Goal: Download file/media

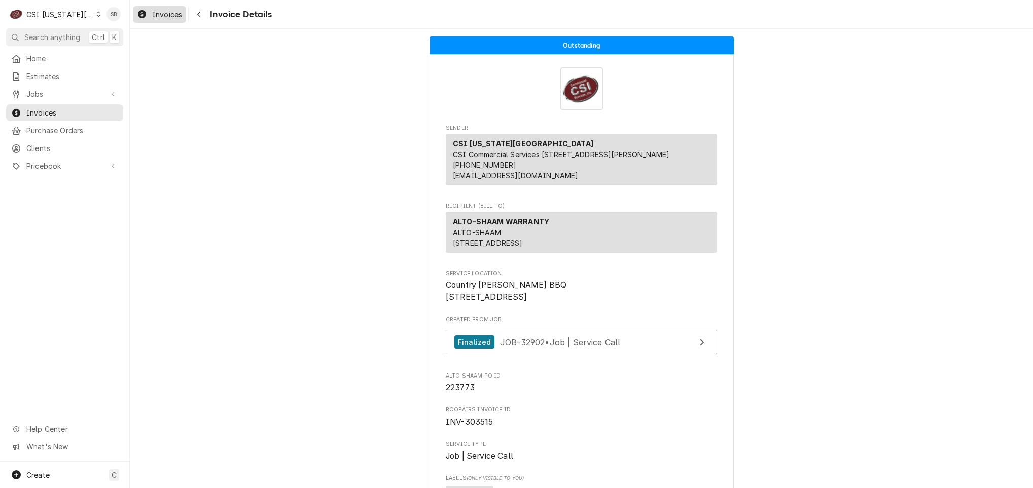
click at [151, 13] on div "Invoices" at bounding box center [159, 14] width 49 height 13
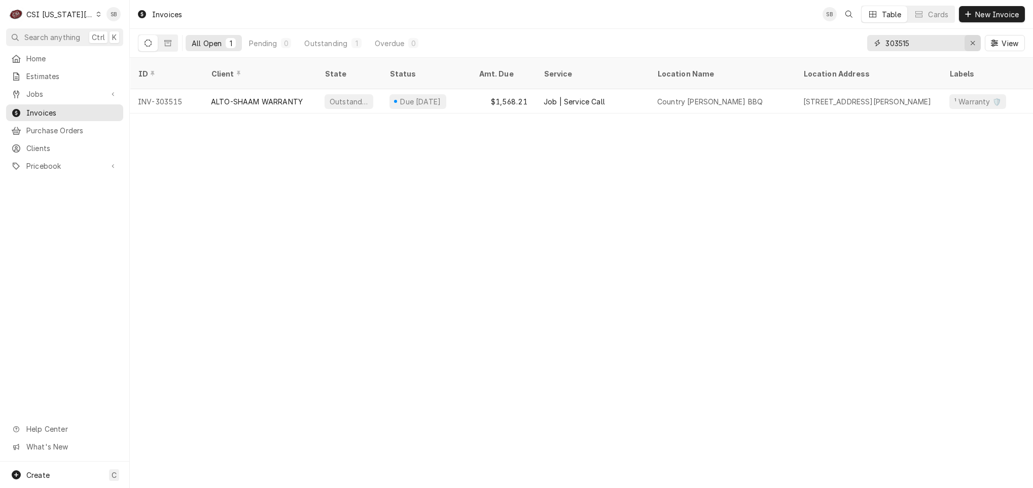
click at [975, 46] on div "Erase input" at bounding box center [973, 43] width 10 height 10
paste input "303585"
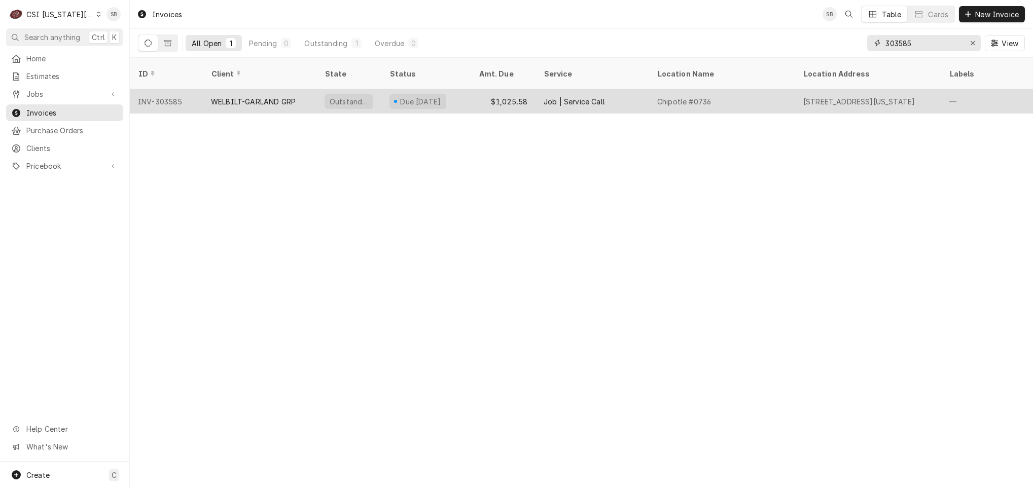
type input "303585"
click at [224, 96] on div "WELBILT-GARLAND GRP" at bounding box center [253, 101] width 85 height 11
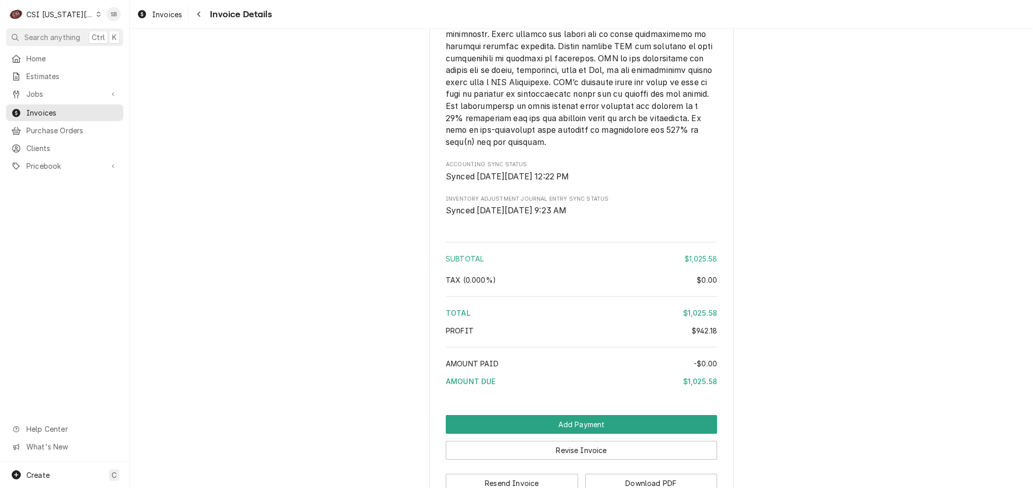
scroll to position [2217, 0]
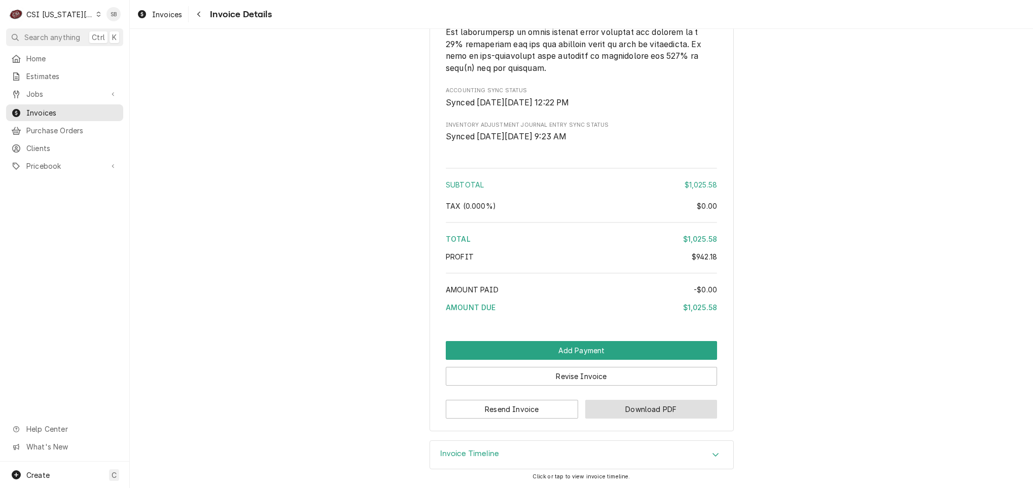
click at [622, 414] on button "Download PDF" at bounding box center [651, 409] width 132 height 19
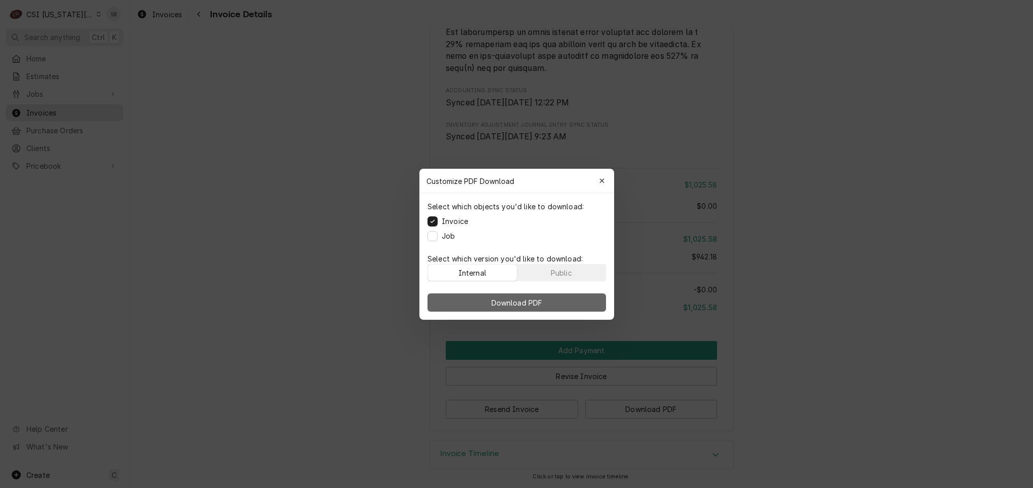
click at [542, 300] on span "Download PDF" at bounding box center [516, 302] width 55 height 11
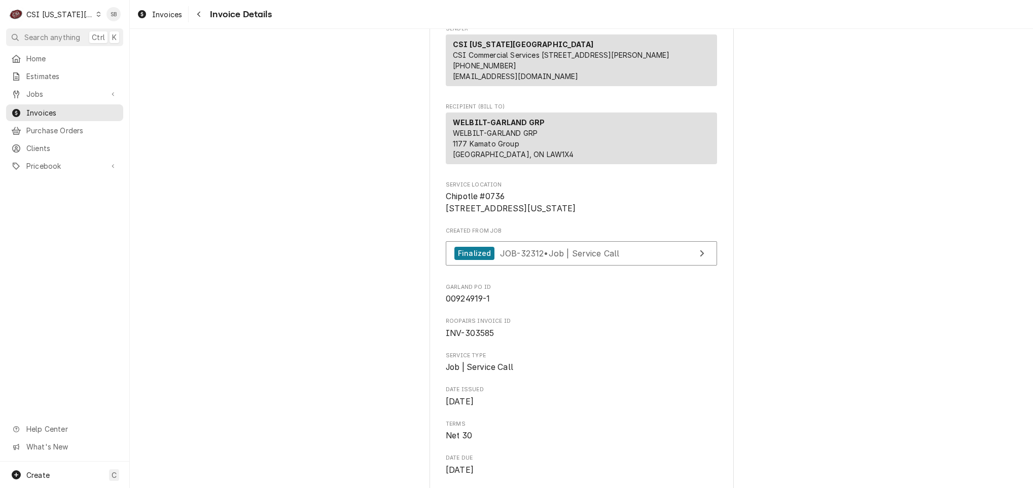
scroll to position [0, 0]
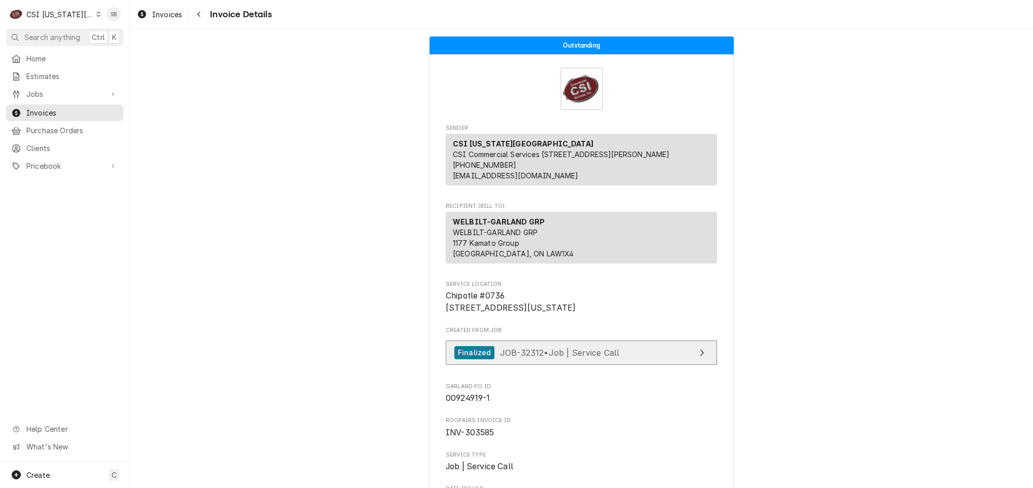
click at [580, 358] on span "JOB-32312 • Job | Service Call" at bounding box center [560, 352] width 120 height 10
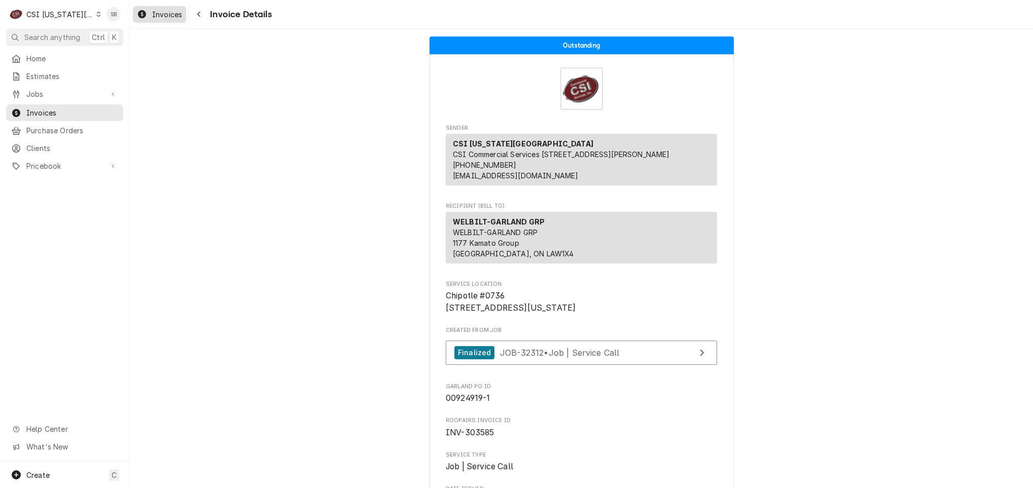
click at [166, 12] on span "Invoices" at bounding box center [167, 14] width 30 height 11
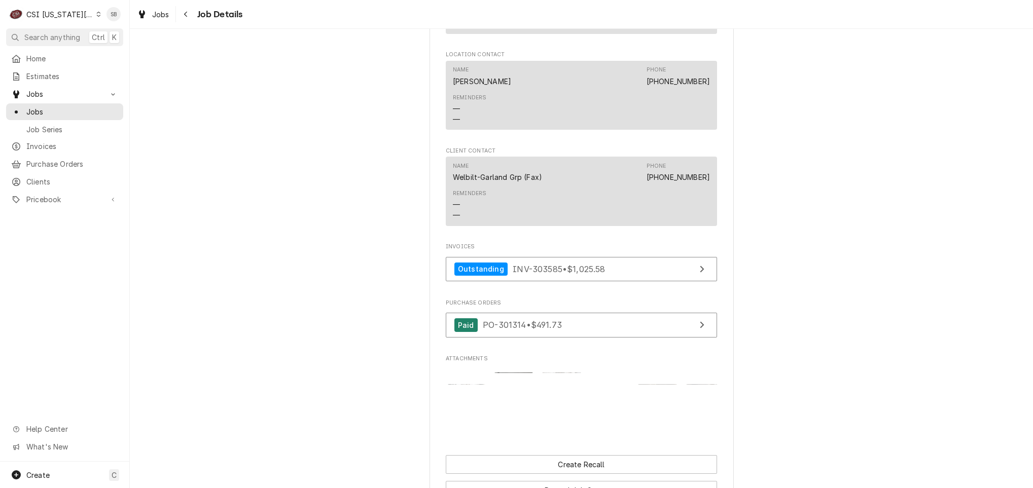
scroll to position [1826, 0]
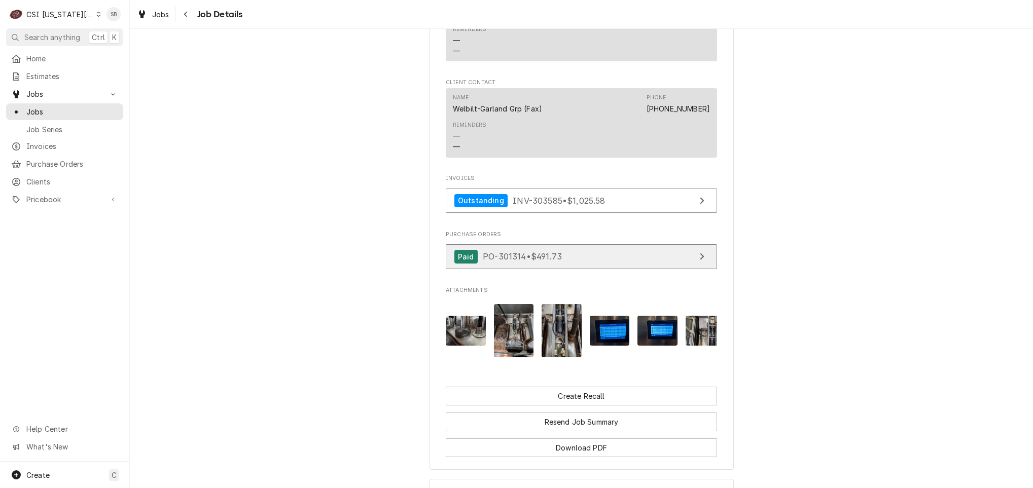
click at [492, 262] on span "PO-301314 • $491.73" at bounding box center [522, 257] width 79 height 10
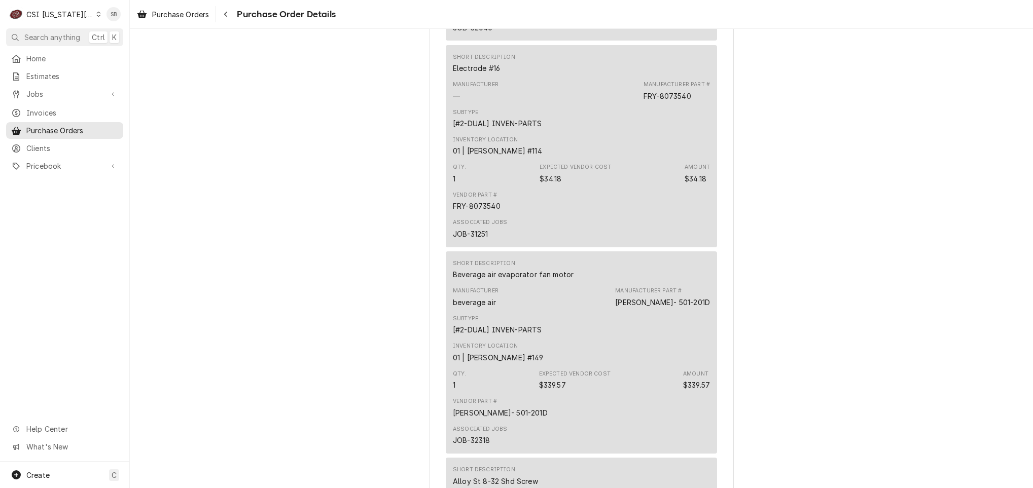
scroll to position [1217, 0]
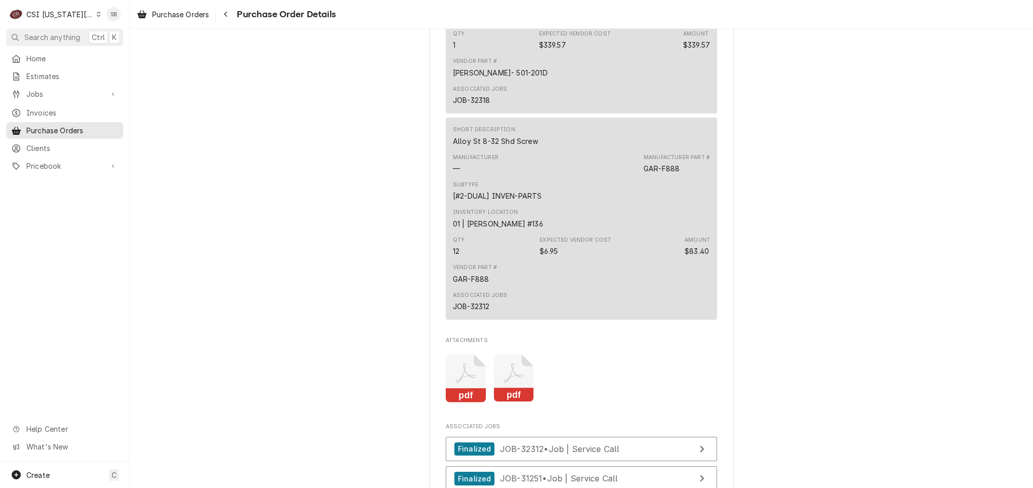
click at [456, 383] on div "pdf pdf" at bounding box center [581, 379] width 271 height 64
click at [456, 401] on icon "Attachments" at bounding box center [466, 378] width 40 height 48
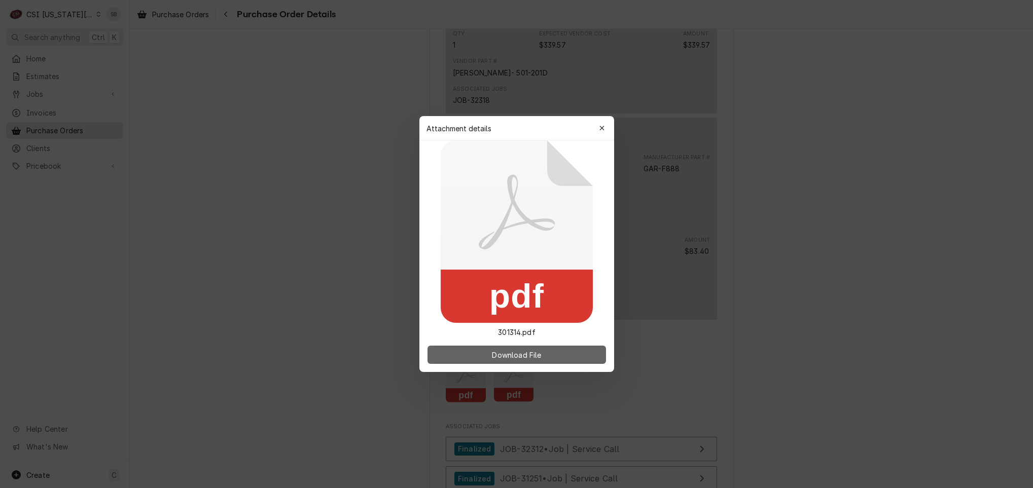
click at [539, 355] on span "Download File" at bounding box center [516, 355] width 53 height 11
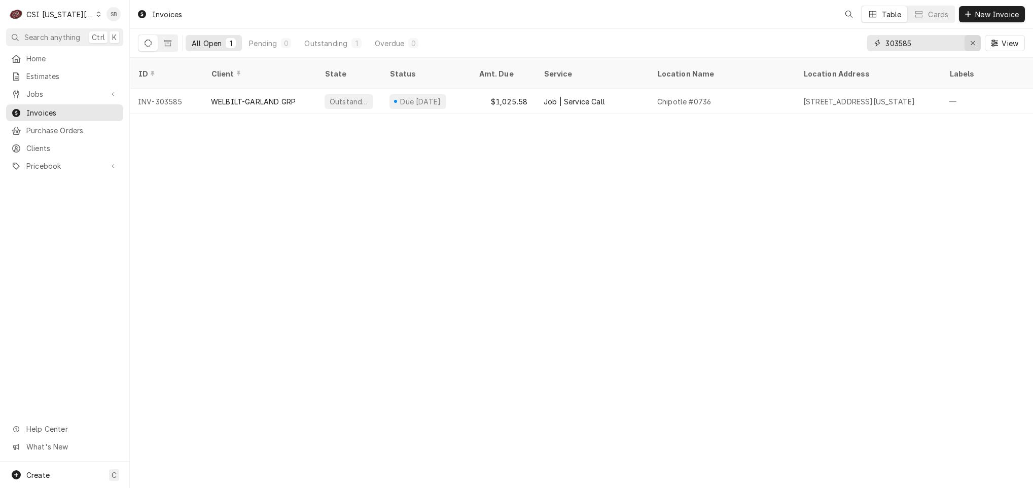
click at [968, 45] on div "Erase input" at bounding box center [973, 43] width 10 height 10
paste input "303589"
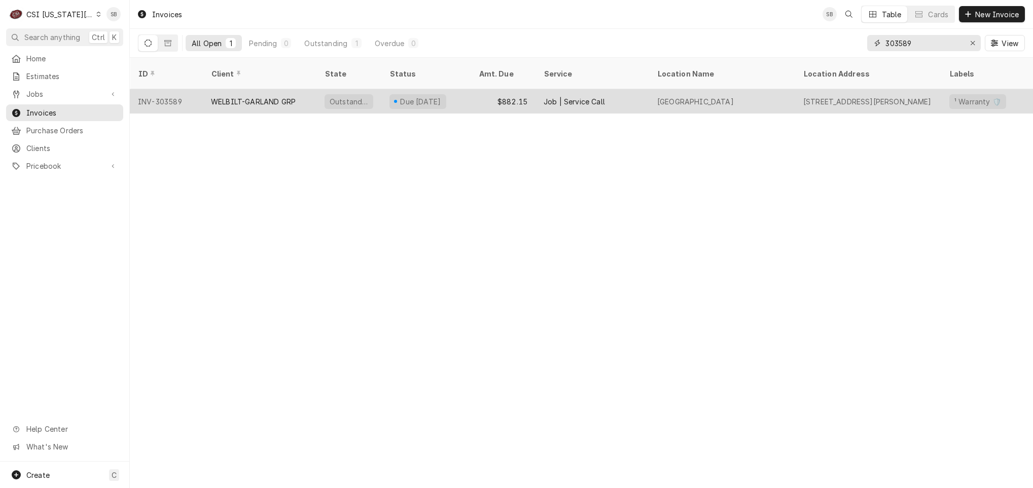
type input "303589"
click at [218, 96] on div "WELBILT-GARLAND GRP" at bounding box center [253, 101] width 85 height 11
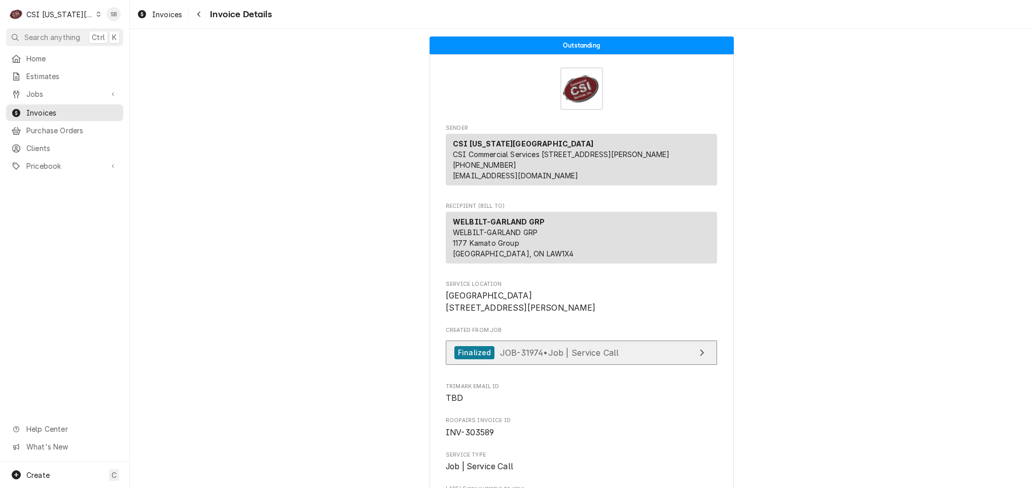
click at [537, 358] on span "JOB-31974 • Job | Service Call" at bounding box center [559, 352] width 119 height 10
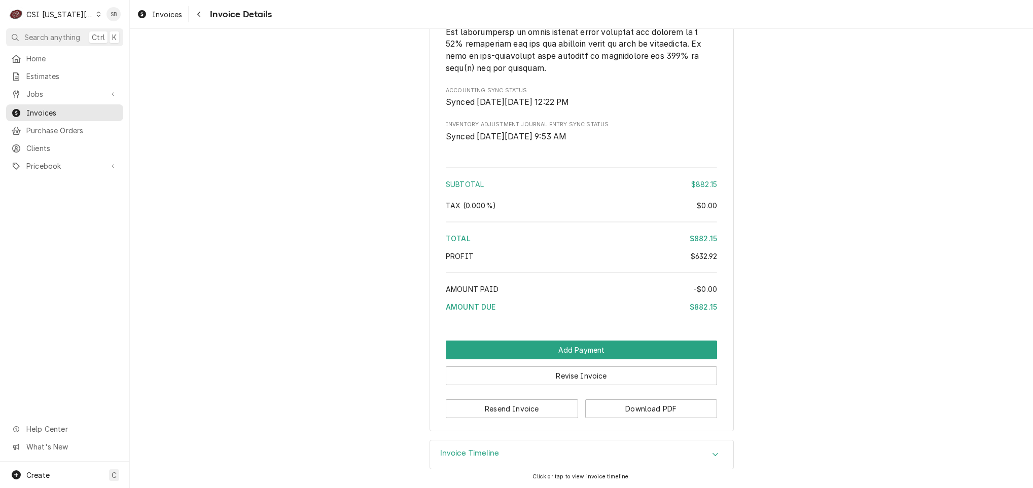
scroll to position [2080, 0]
click at [660, 411] on button "Download PDF" at bounding box center [651, 409] width 132 height 19
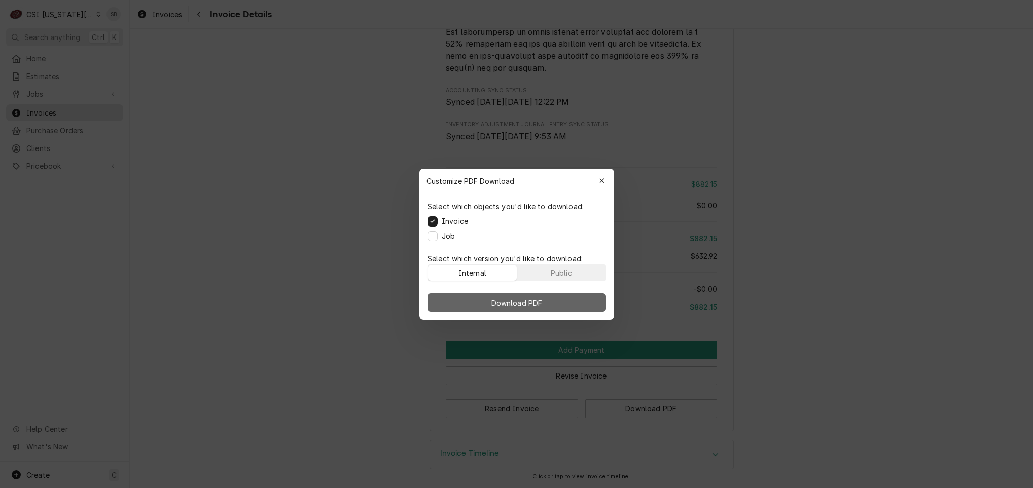
click at [569, 300] on button "Download PDF" at bounding box center [516, 303] width 179 height 18
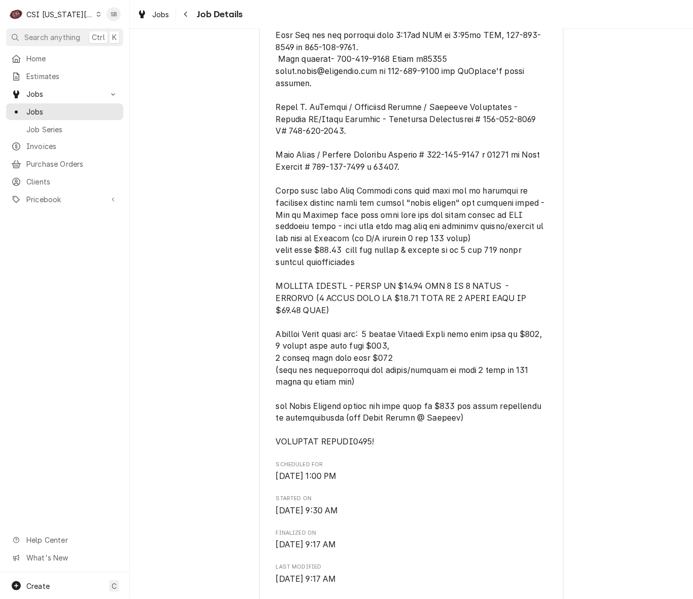
scroll to position [380, 0]
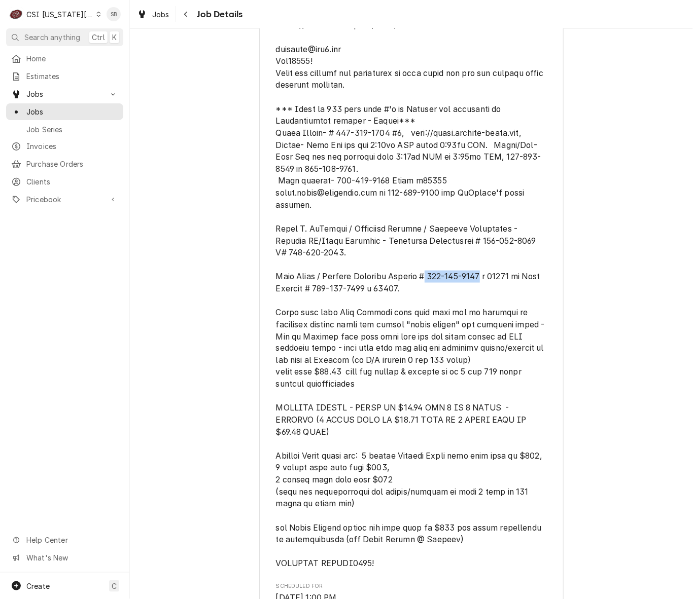
drag, startPoint x: 433, startPoint y: 288, endPoint x: 491, endPoint y: 293, distance: 59.0
click at [491, 293] on span "[object Object]" at bounding box center [411, 276] width 271 height 585
copy span "[PHONE_NUMBER]"
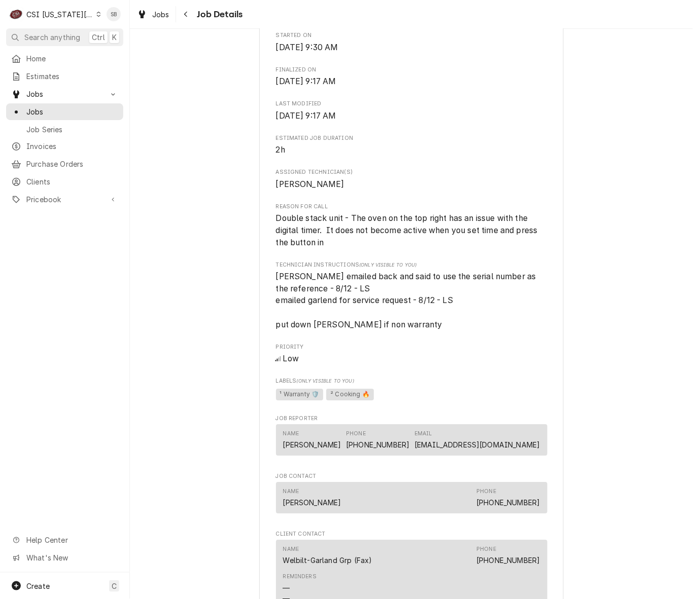
scroll to position [1293, 0]
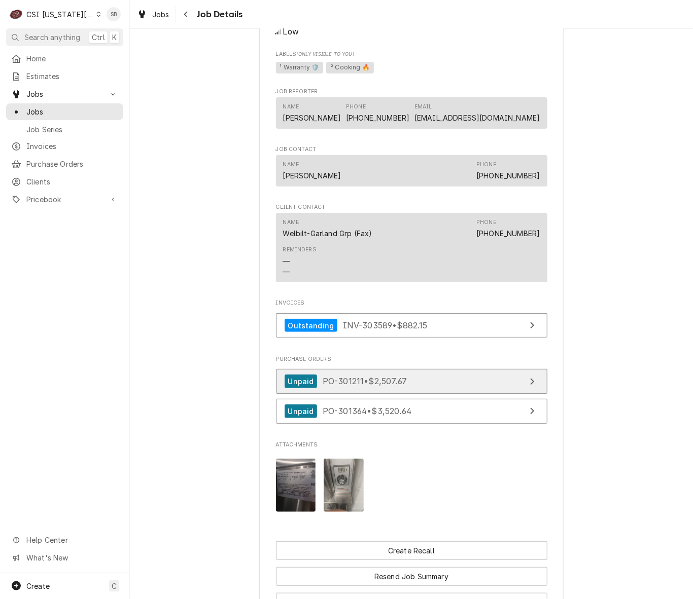
click at [349, 386] on span "PO-301211 • $2,507.67" at bounding box center [365, 381] width 84 height 10
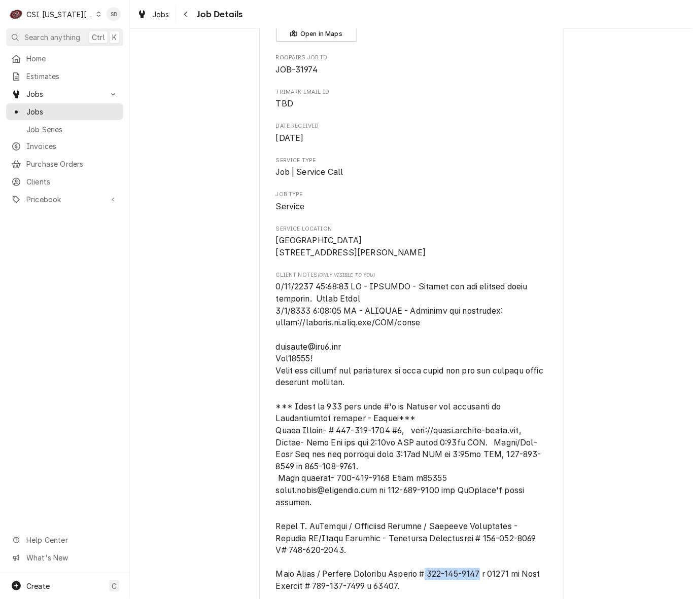
scroll to position [0, 0]
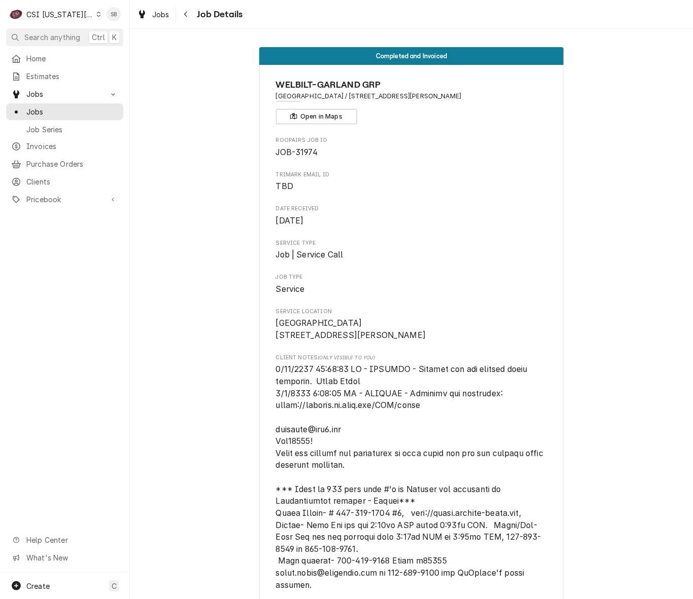
click at [304, 159] on span "JOB-31974" at bounding box center [411, 153] width 271 height 12
click at [301, 155] on span "JOB-31974" at bounding box center [297, 153] width 42 height 10
copy span "31974"
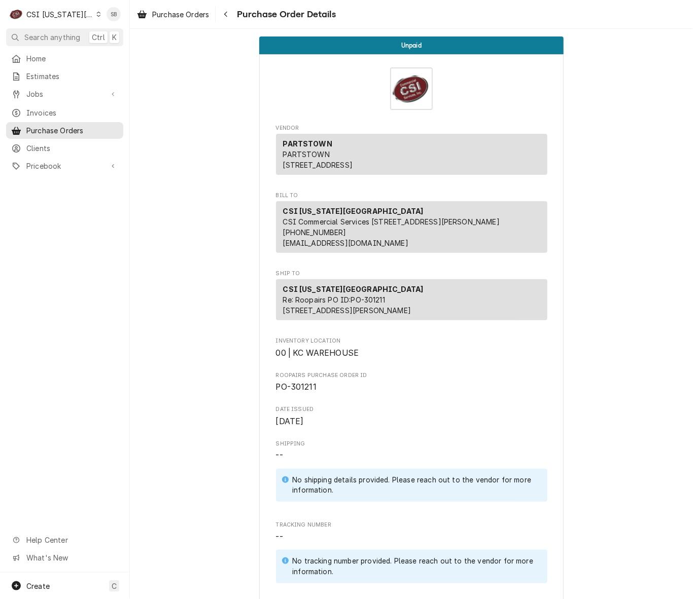
click at [391, 167] on div "PARTSTOWN PARTSTOWN [STREET_ADDRESS]" at bounding box center [411, 154] width 271 height 41
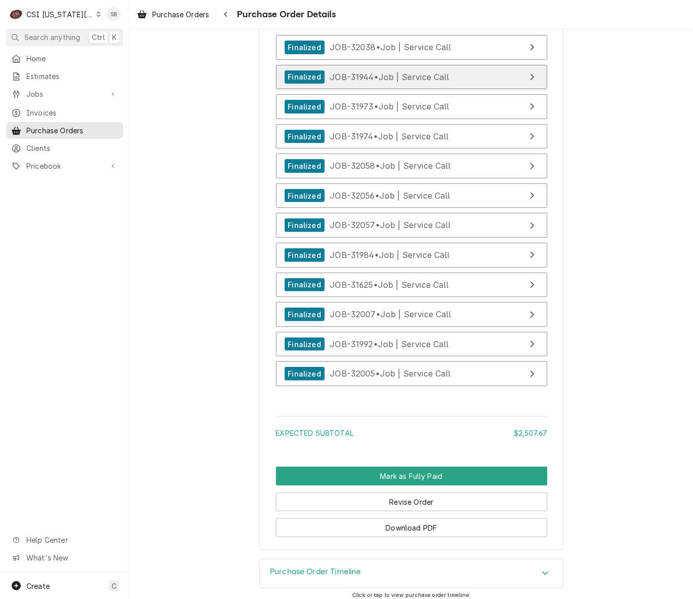
scroll to position [4308, 0]
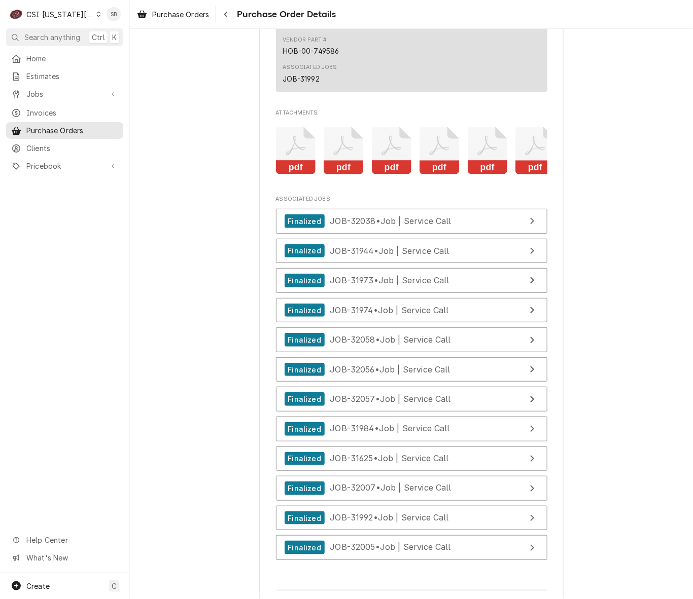
click at [290, 175] on icon "Attachments" at bounding box center [296, 151] width 40 height 48
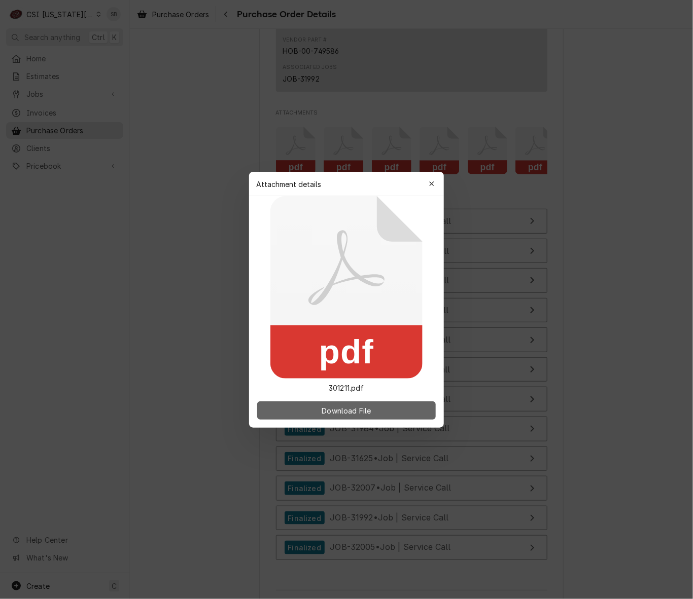
click at [363, 413] on span "Download File" at bounding box center [345, 410] width 53 height 11
click at [432, 186] on icon "button" at bounding box center [432, 184] width 6 height 7
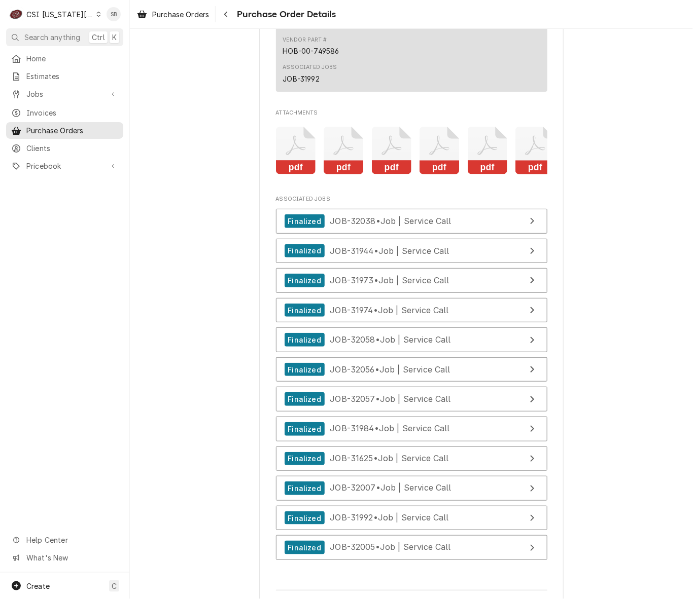
click at [341, 168] on icon "Attachments" at bounding box center [344, 151] width 40 height 48
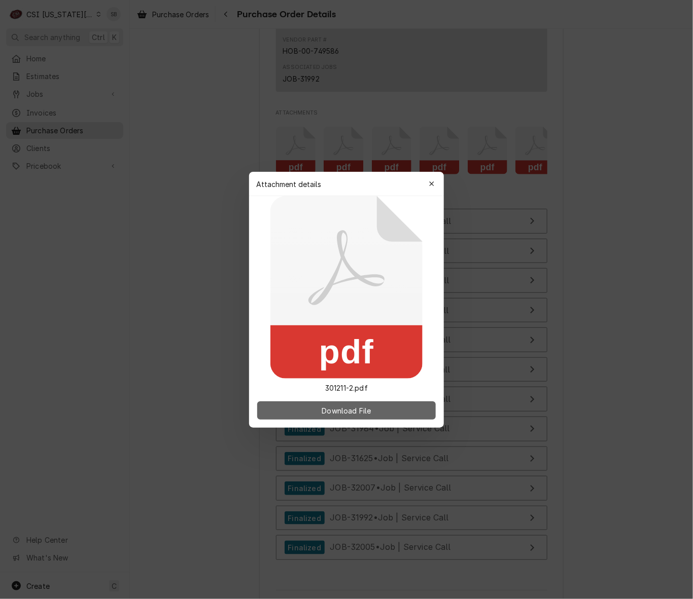
click at [355, 409] on span "Download File" at bounding box center [345, 410] width 53 height 11
click at [432, 185] on icon "button" at bounding box center [432, 184] width 6 height 7
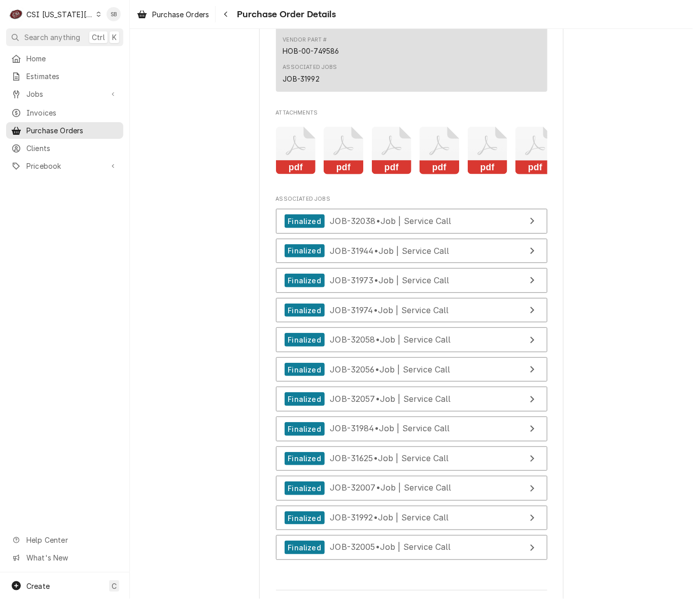
click at [393, 175] on icon "Attachments" at bounding box center [392, 151] width 40 height 48
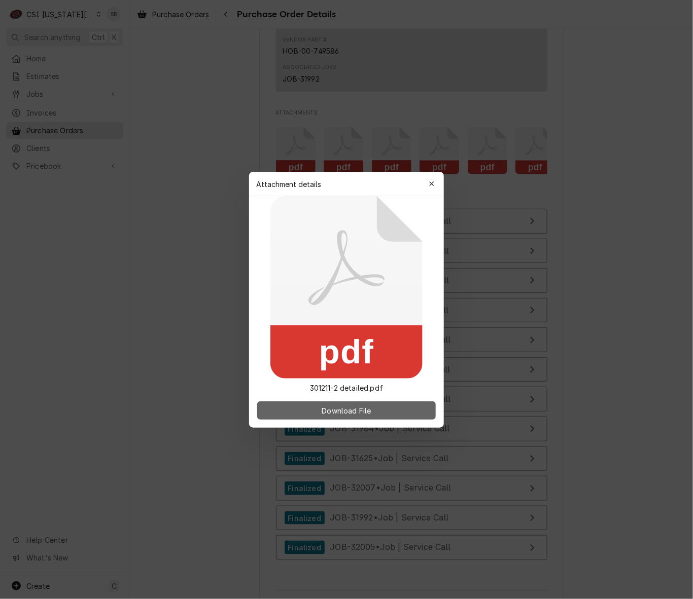
click at [383, 402] on button "Download File" at bounding box center [346, 411] width 179 height 18
click at [433, 181] on icon "button" at bounding box center [432, 184] width 6 height 7
